Goal: Use online tool/utility: Utilize a website feature to perform a specific function

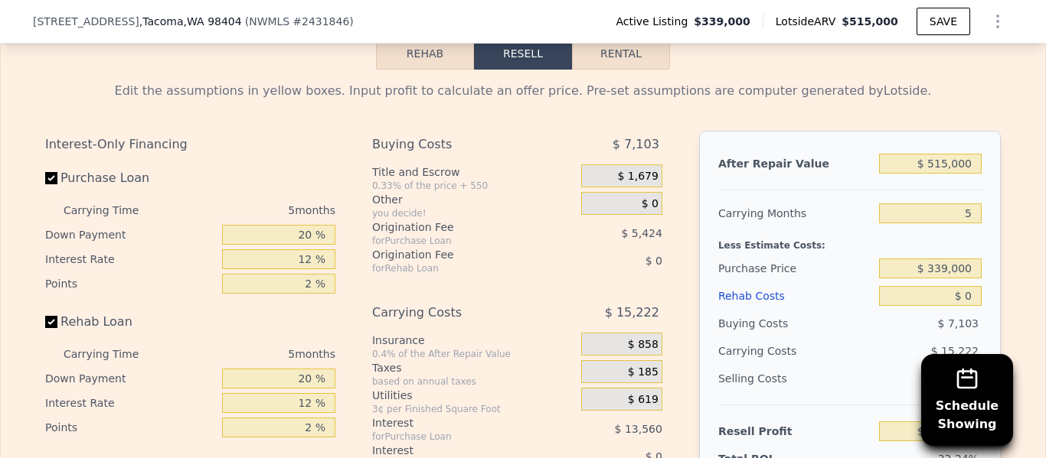
scroll to position [2522, 0]
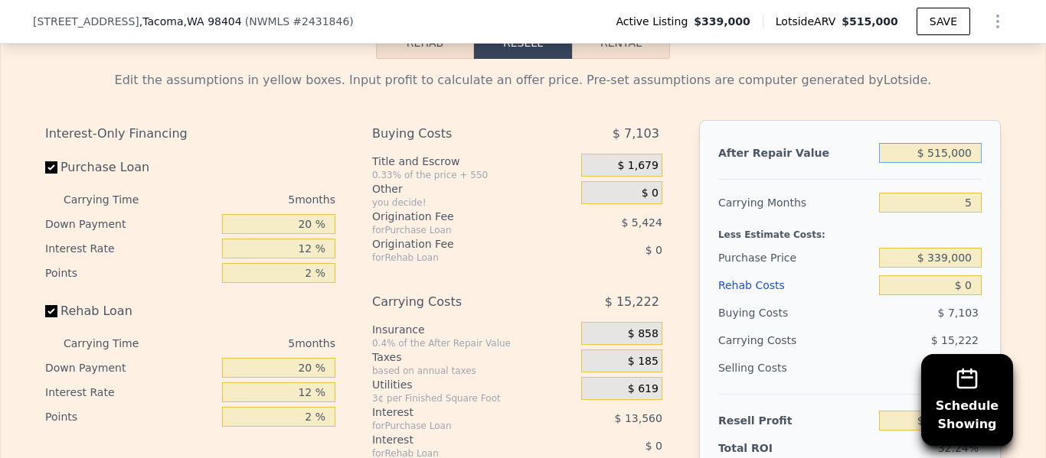
click at [954, 152] on input "$ 515,000" at bounding box center [930, 153] width 103 height 20
type input "$ 5,000"
type input "-$ 356,381"
type input "$ 500,000"
type input "$ 102,585"
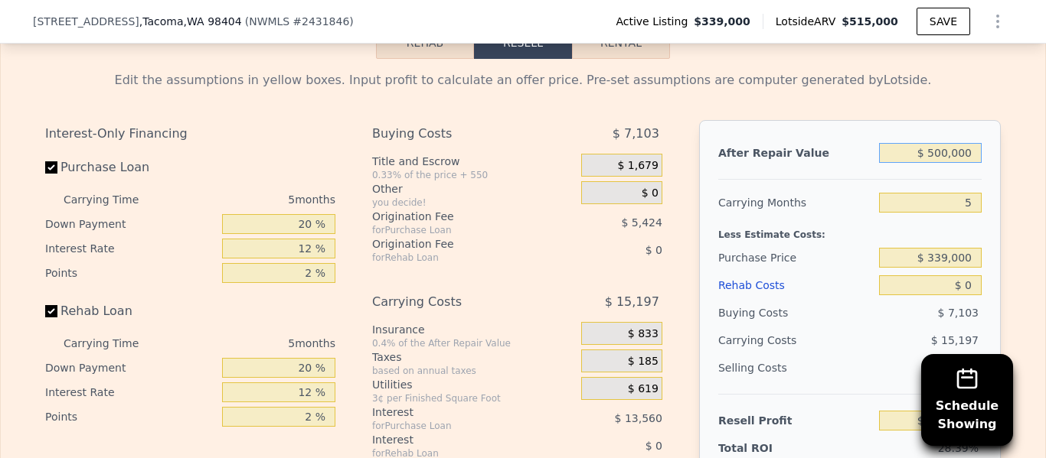
type input "$ 500,000"
click at [980, 204] on input "5" at bounding box center [930, 203] width 103 height 20
type input "3"
type input "$ 108,664"
type input "3"
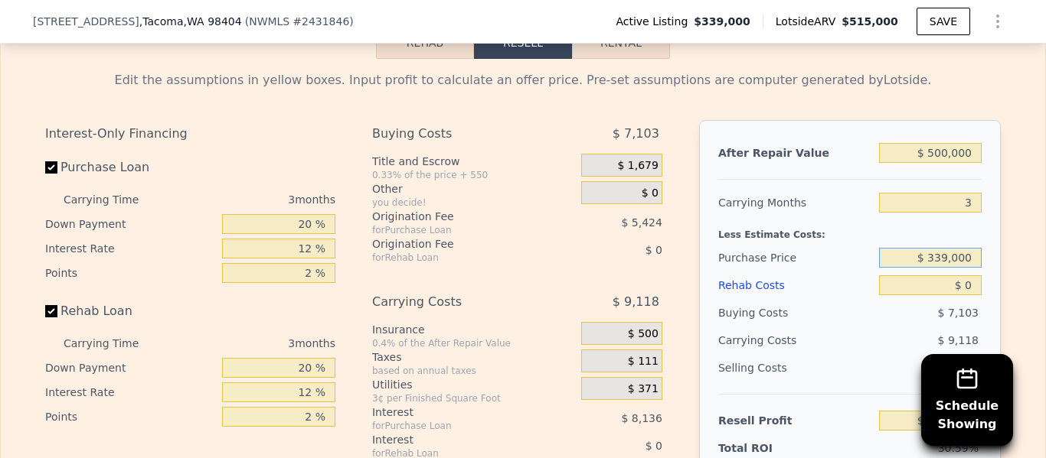
click at [952, 256] on input "$ 339,000" at bounding box center [930, 258] width 103 height 20
type input "$ 320,000"
click at [970, 288] on input "$ 0" at bounding box center [930, 286] width 103 height 20
type input "$ 128,487"
type input "$ 075"
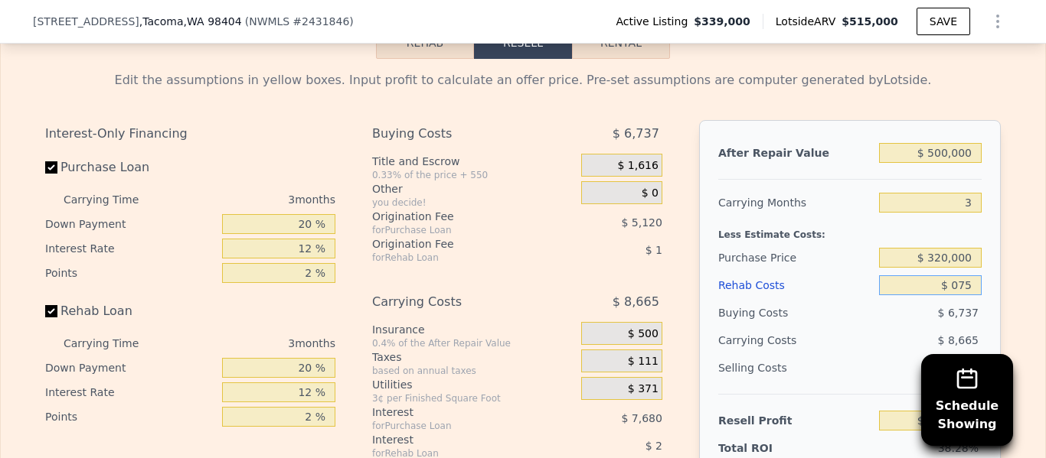
type input "$ 128,408"
type input "$ 075,000"
type input "$ 50,487"
click at [330, 221] on input "20 %" at bounding box center [278, 224] width 113 height 20
type input "$ 75,000"
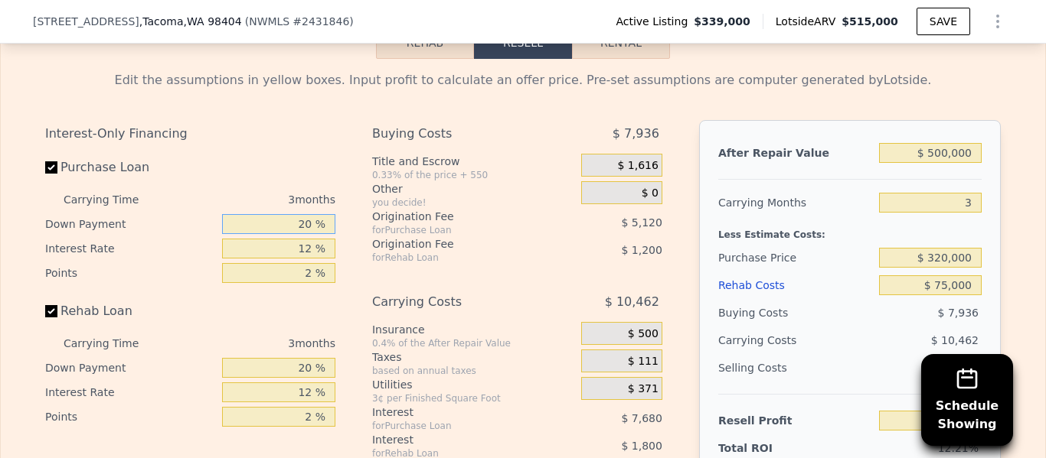
type input "2 %"
type input "$ 47,607"
type input "5 %"
type input "$ 48,087"
type input "5 %"
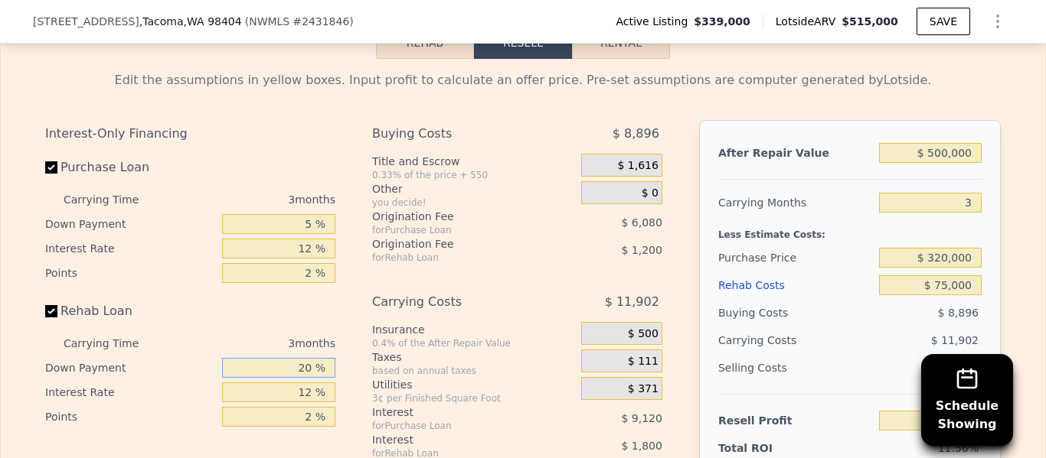
click at [312, 366] on input "20 %" at bounding box center [278, 368] width 113 height 20
type input "2 %"
type input "$ 47,412"
type input "0 %"
type input "$ 47,337"
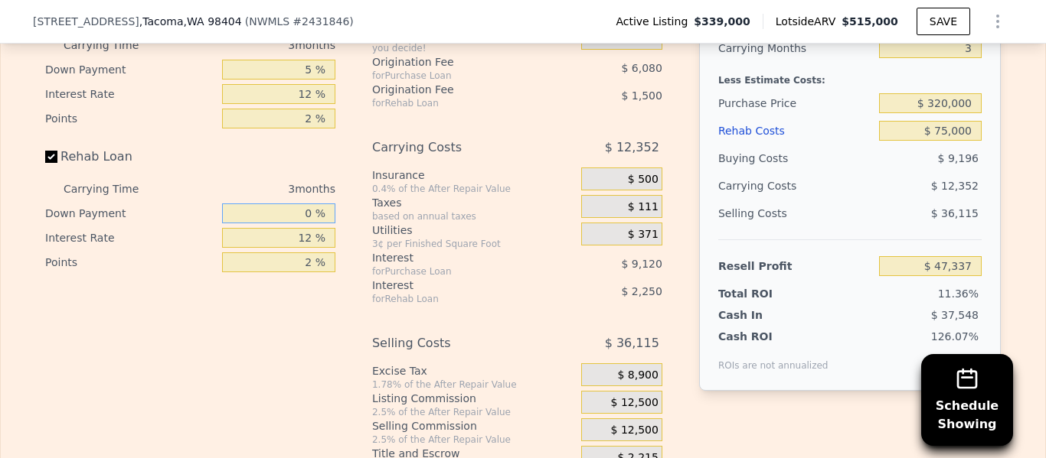
scroll to position [2677, 0]
type input "0 %"
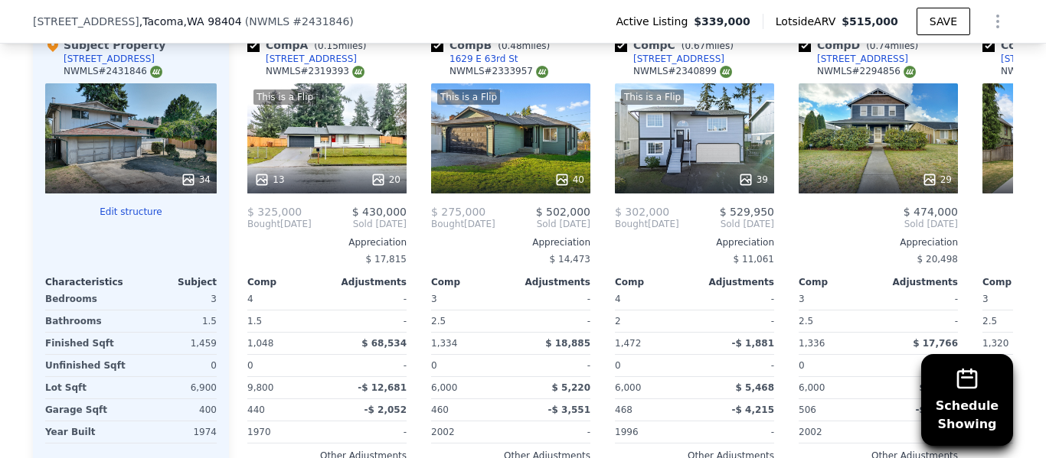
scroll to position [1869, 0]
click at [74, 120] on div "34" at bounding box center [130, 138] width 171 height 110
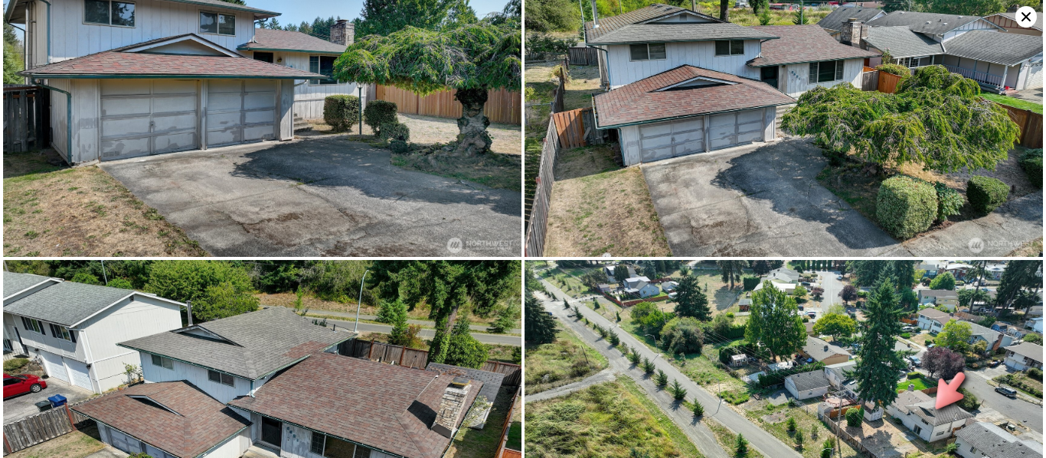
scroll to position [0, 0]
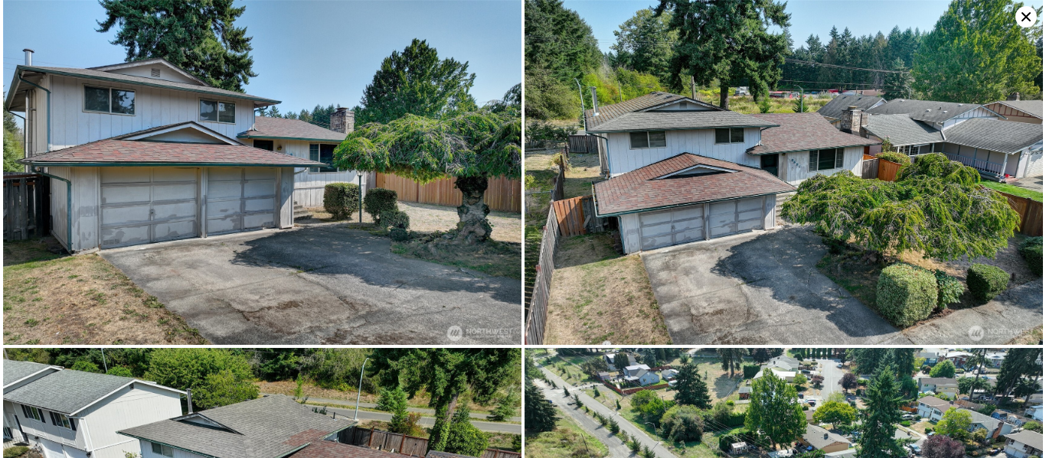
click at [632, 133] on img at bounding box center [783, 172] width 518 height 345
